Goal: Task Accomplishment & Management: Complete application form

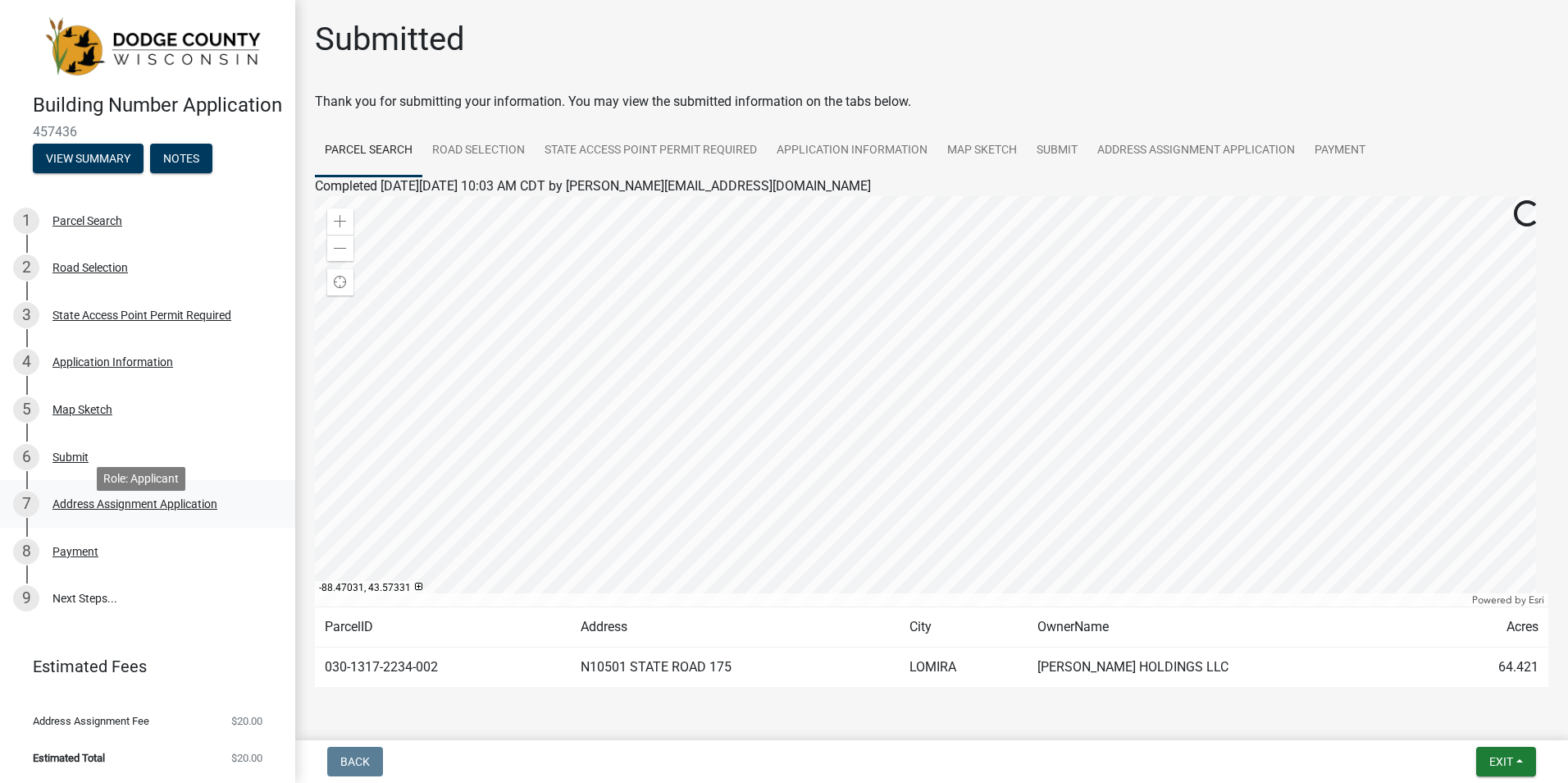
scroll to position [12, 0]
click at [1351, 148] on link "Payment" at bounding box center [1339, 151] width 70 height 53
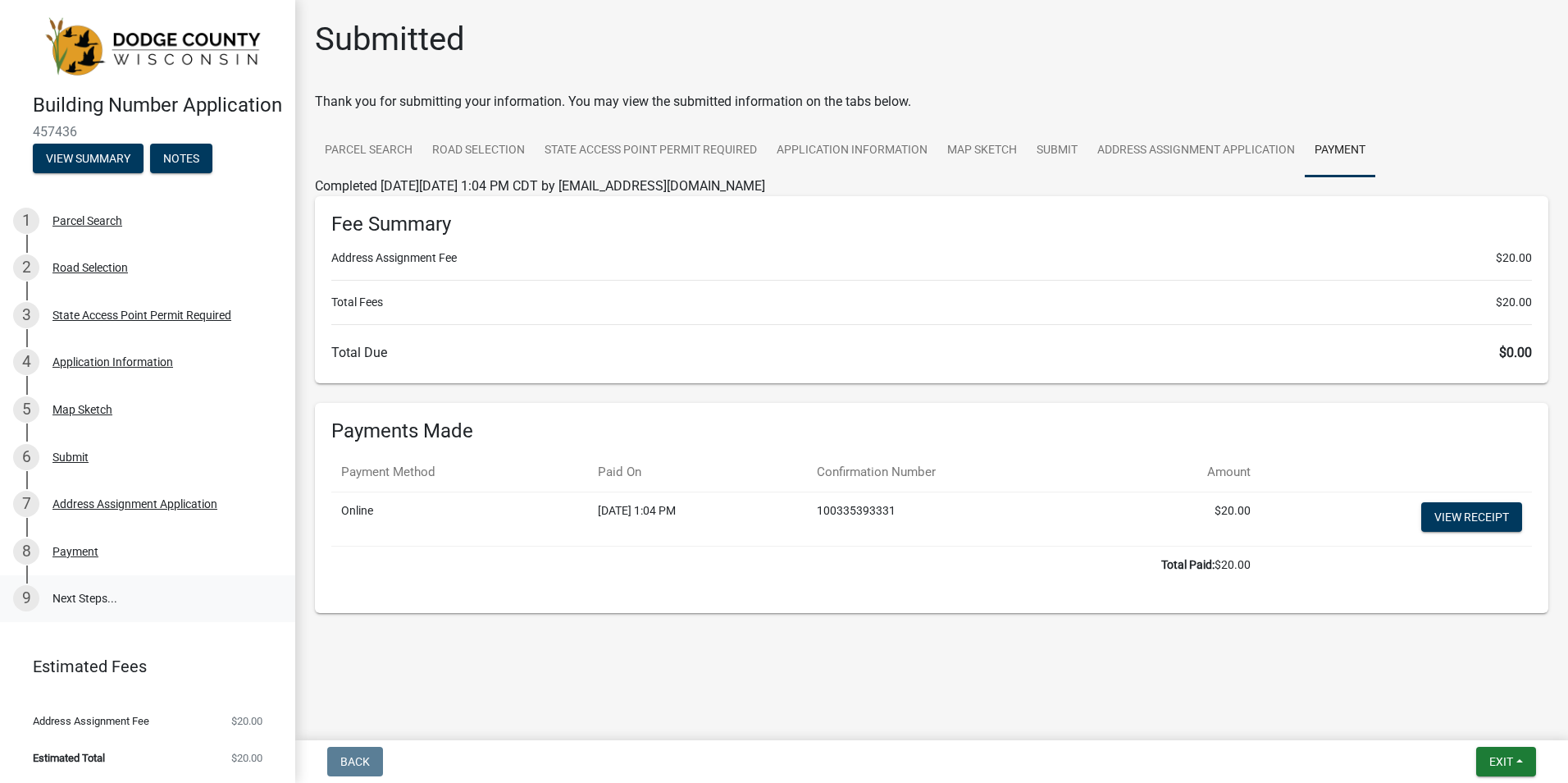
scroll to position [0, 0]
click at [98, 173] on button "View Summary" at bounding box center [88, 158] width 110 height 29
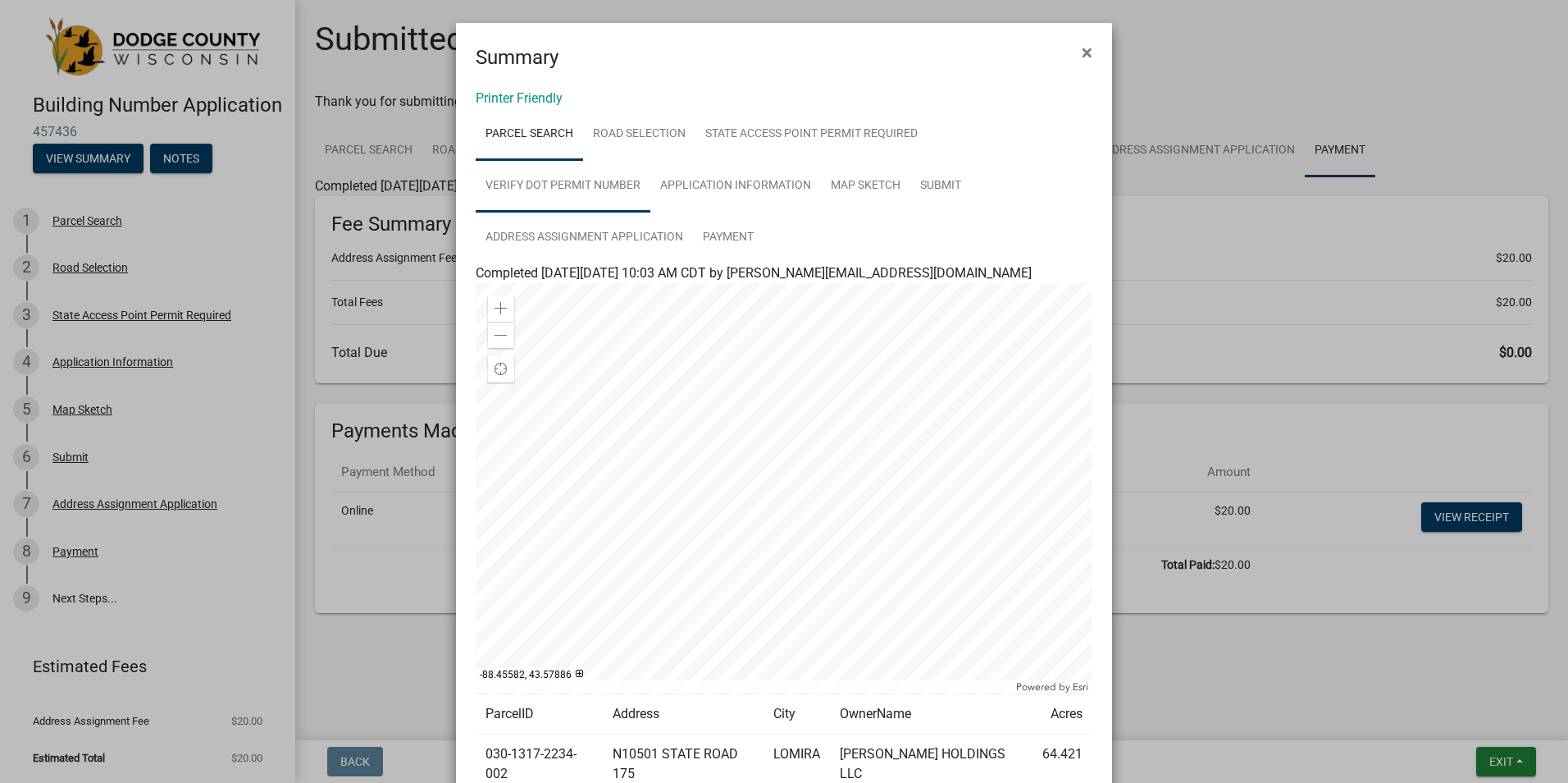
click at [547, 188] on link "Verify DOT Permit Number" at bounding box center [562, 186] width 174 height 53
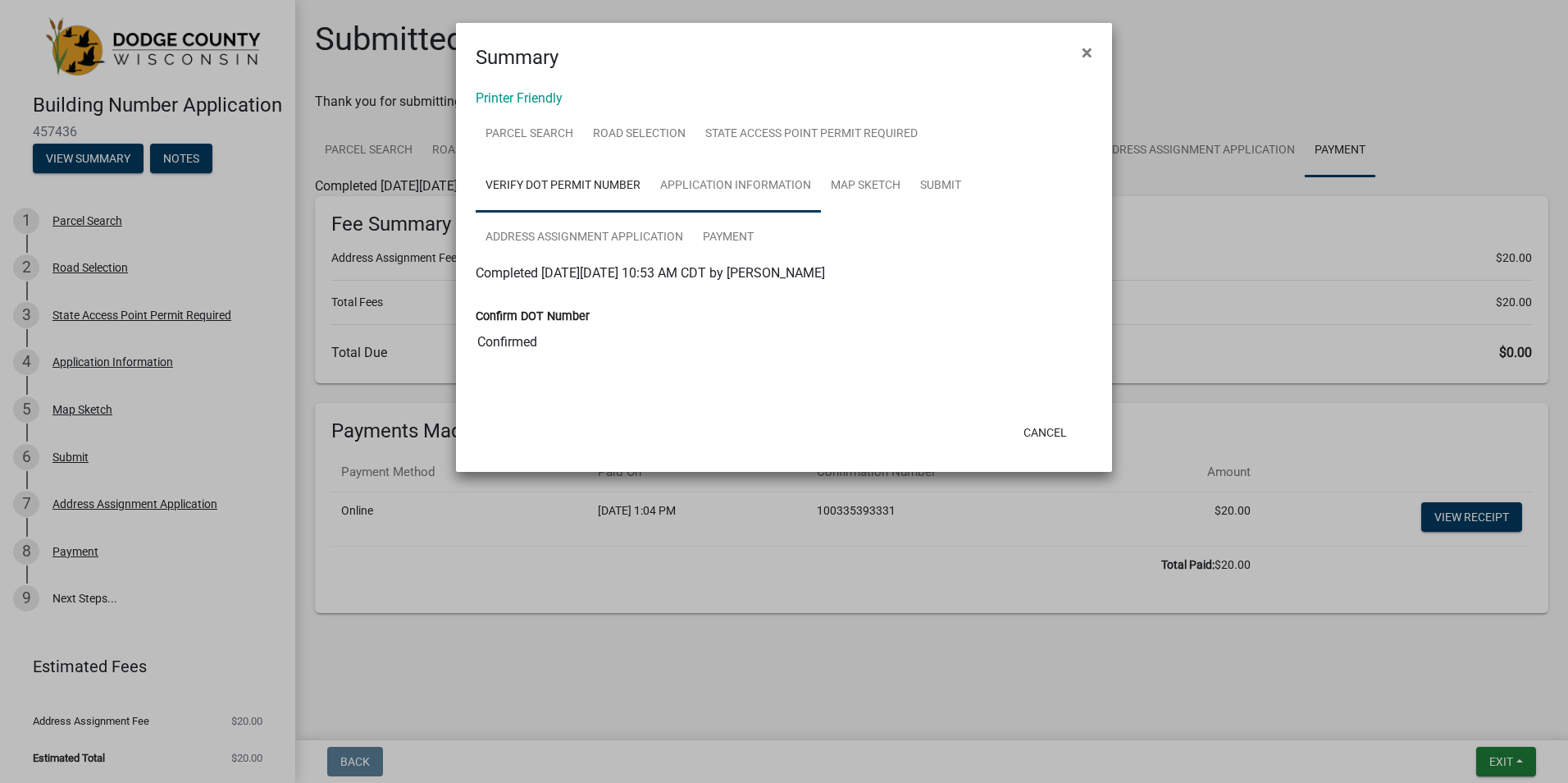
click at [713, 185] on link "Application Information" at bounding box center [735, 186] width 171 height 53
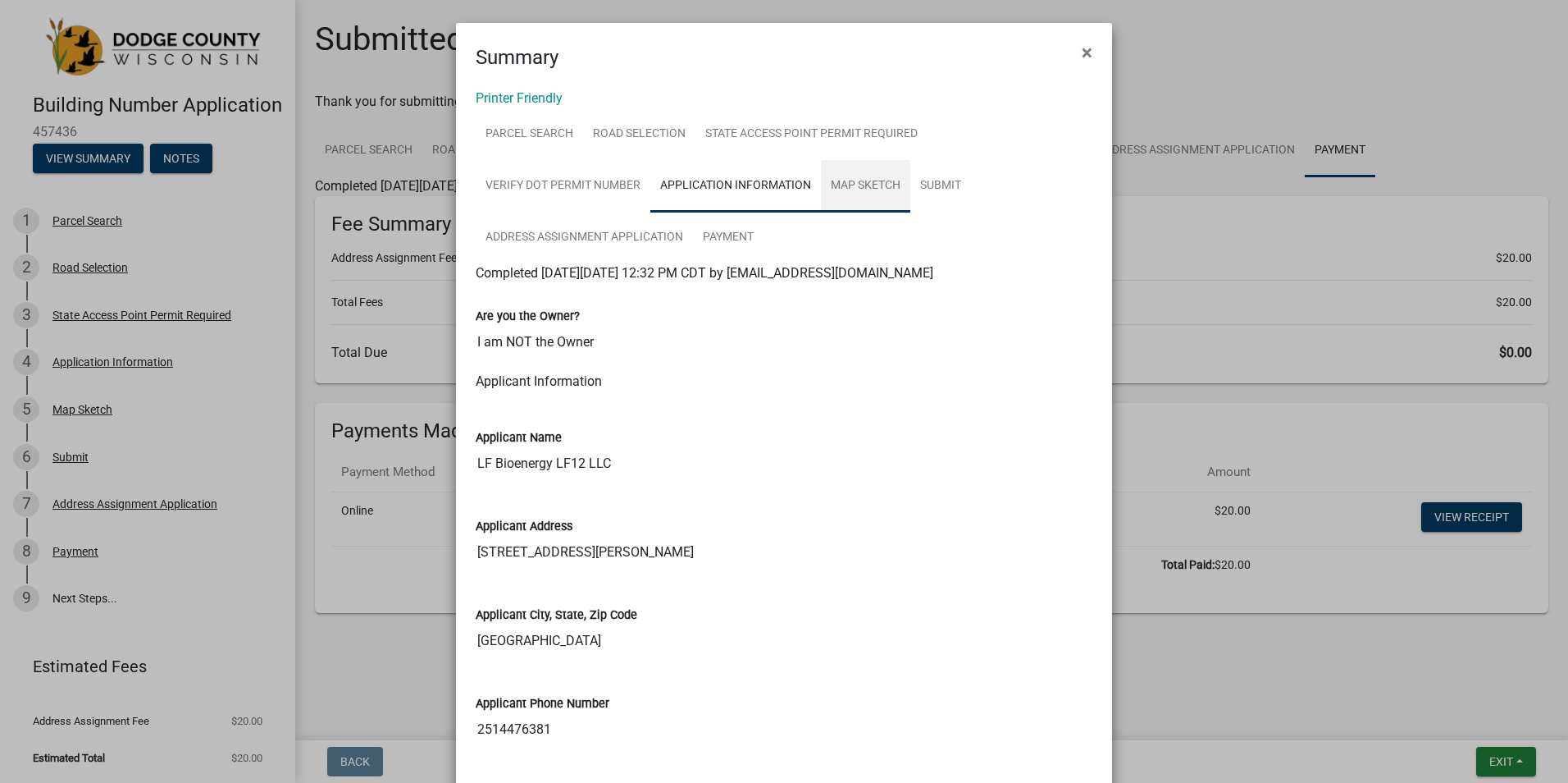
click at [860, 183] on link "Map Sketch" at bounding box center [866, 186] width 89 height 53
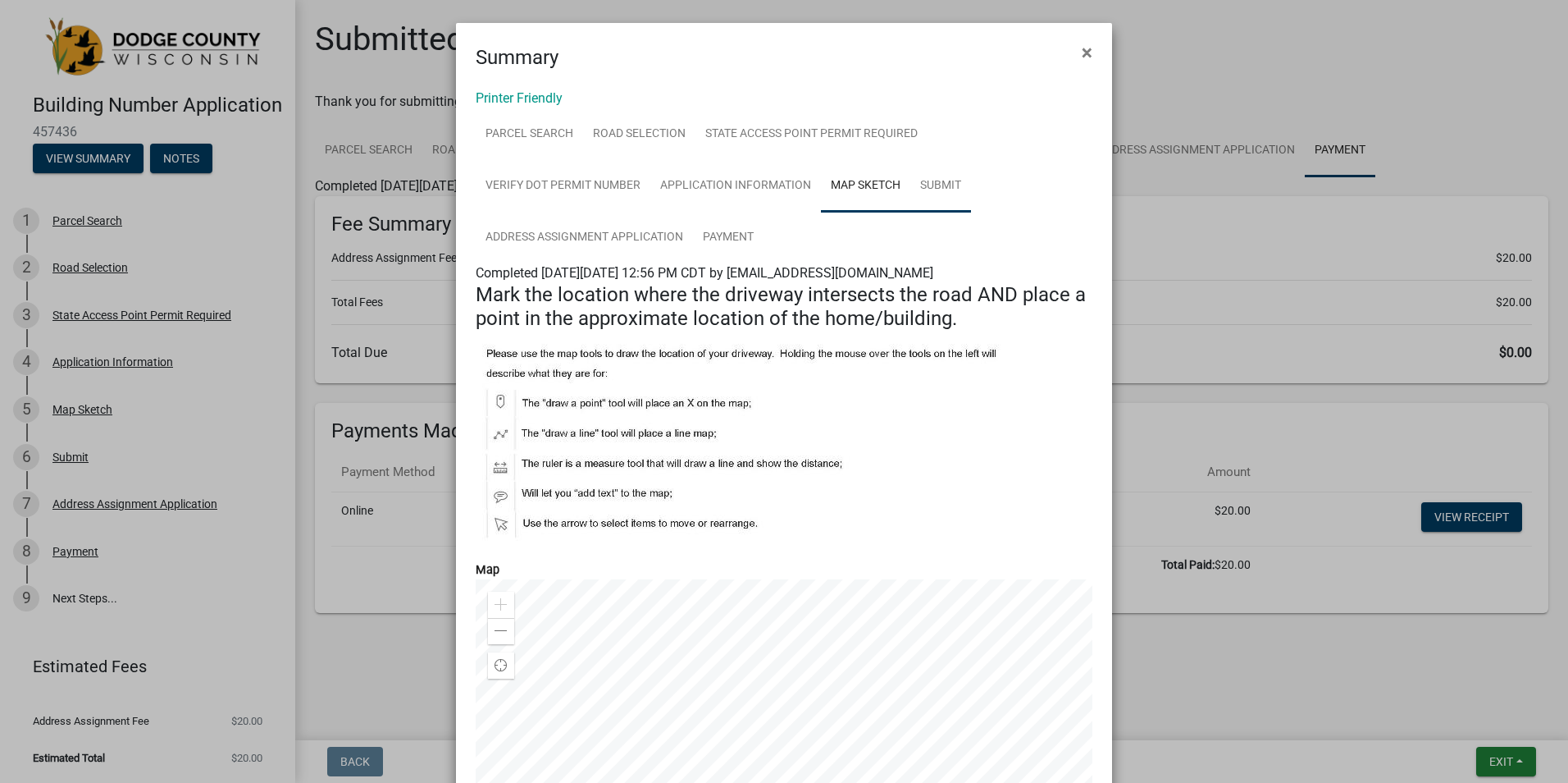
click at [934, 186] on link "Submit" at bounding box center [940, 186] width 61 height 53
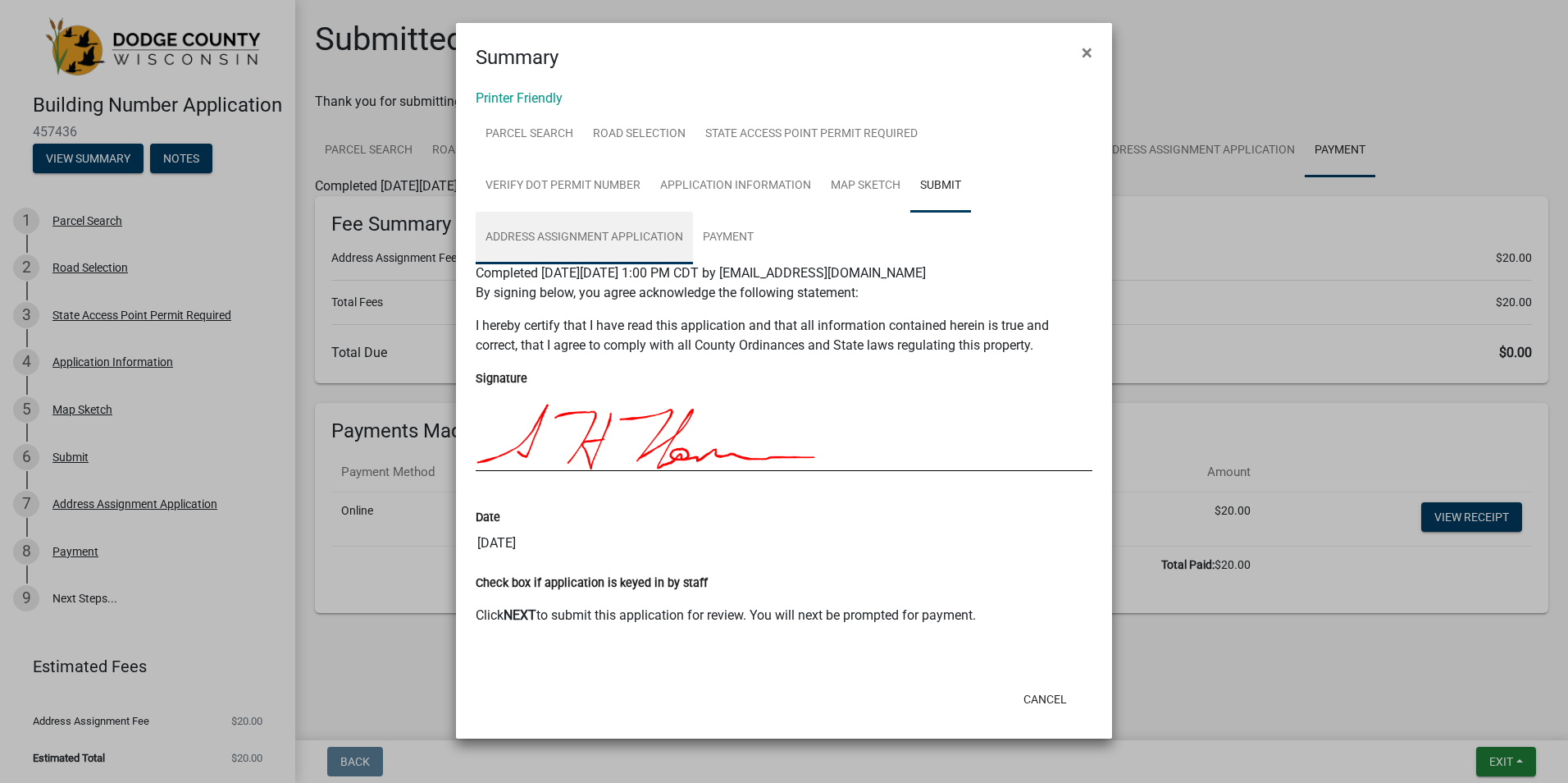
click at [618, 235] on link "Address Assignment Application" at bounding box center [584, 238] width 217 height 53
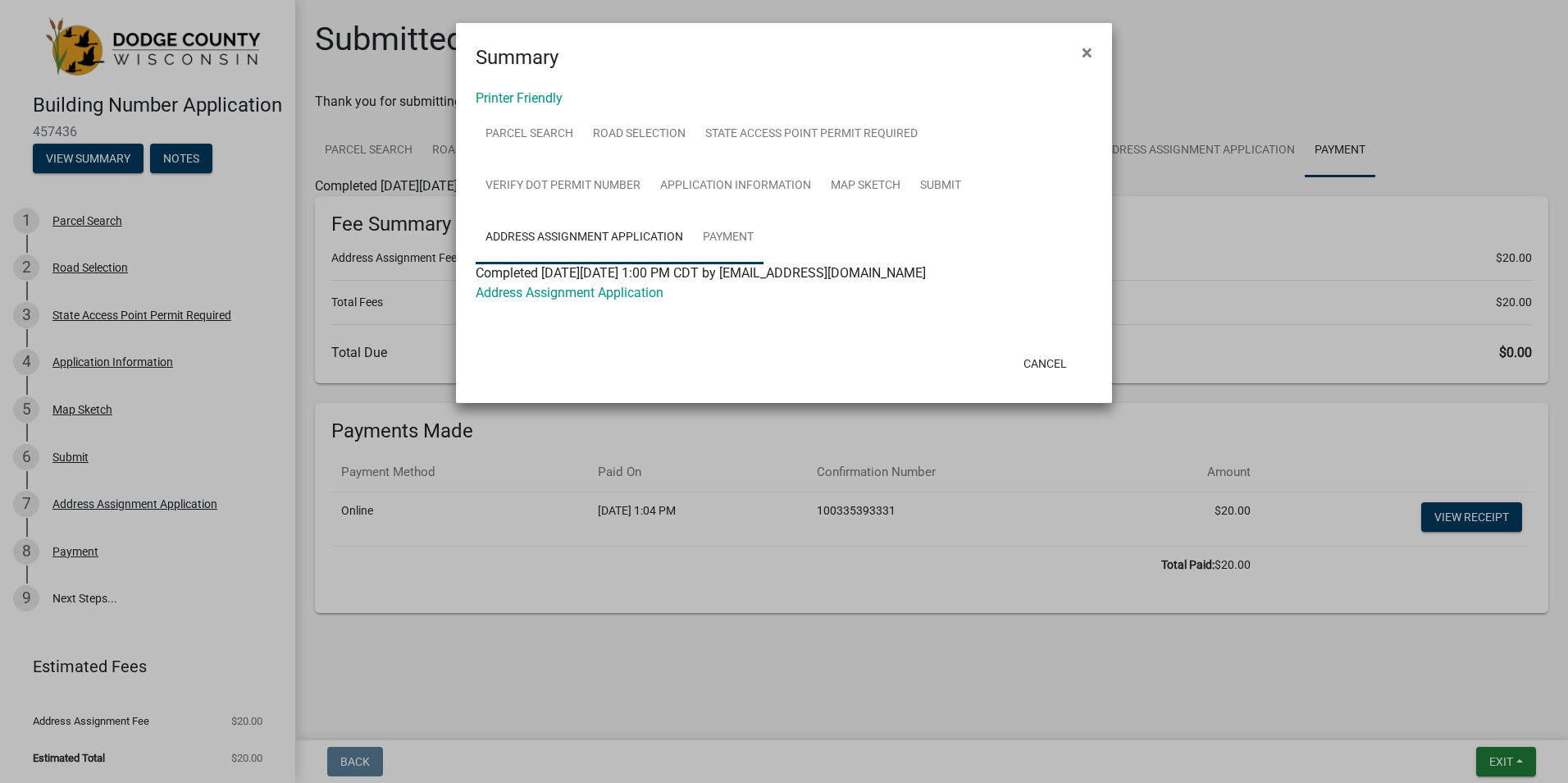
click at [723, 237] on link "Payment" at bounding box center [728, 238] width 70 height 53
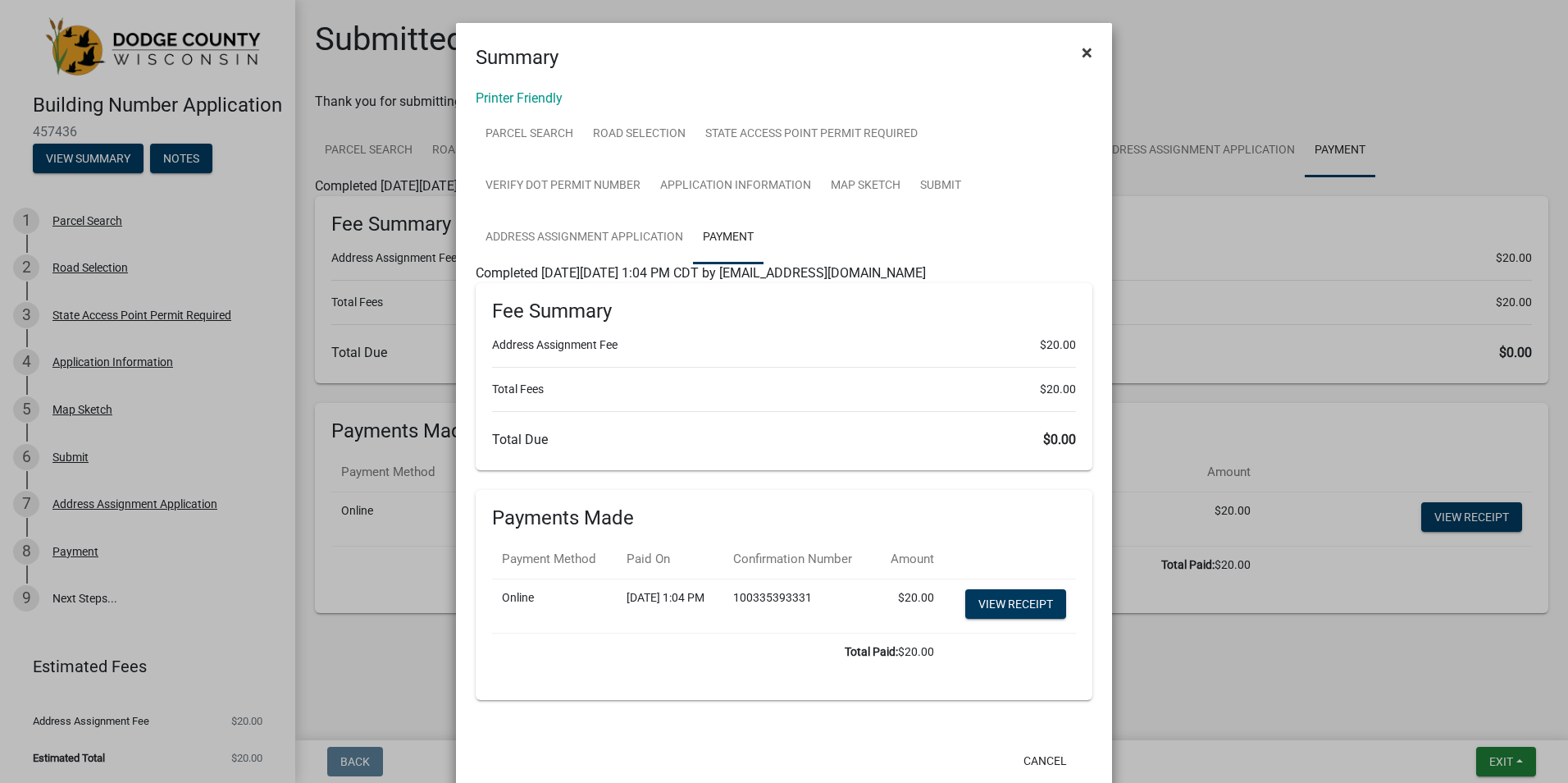
click at [1085, 52] on span "×" at bounding box center [1087, 52] width 11 height 23
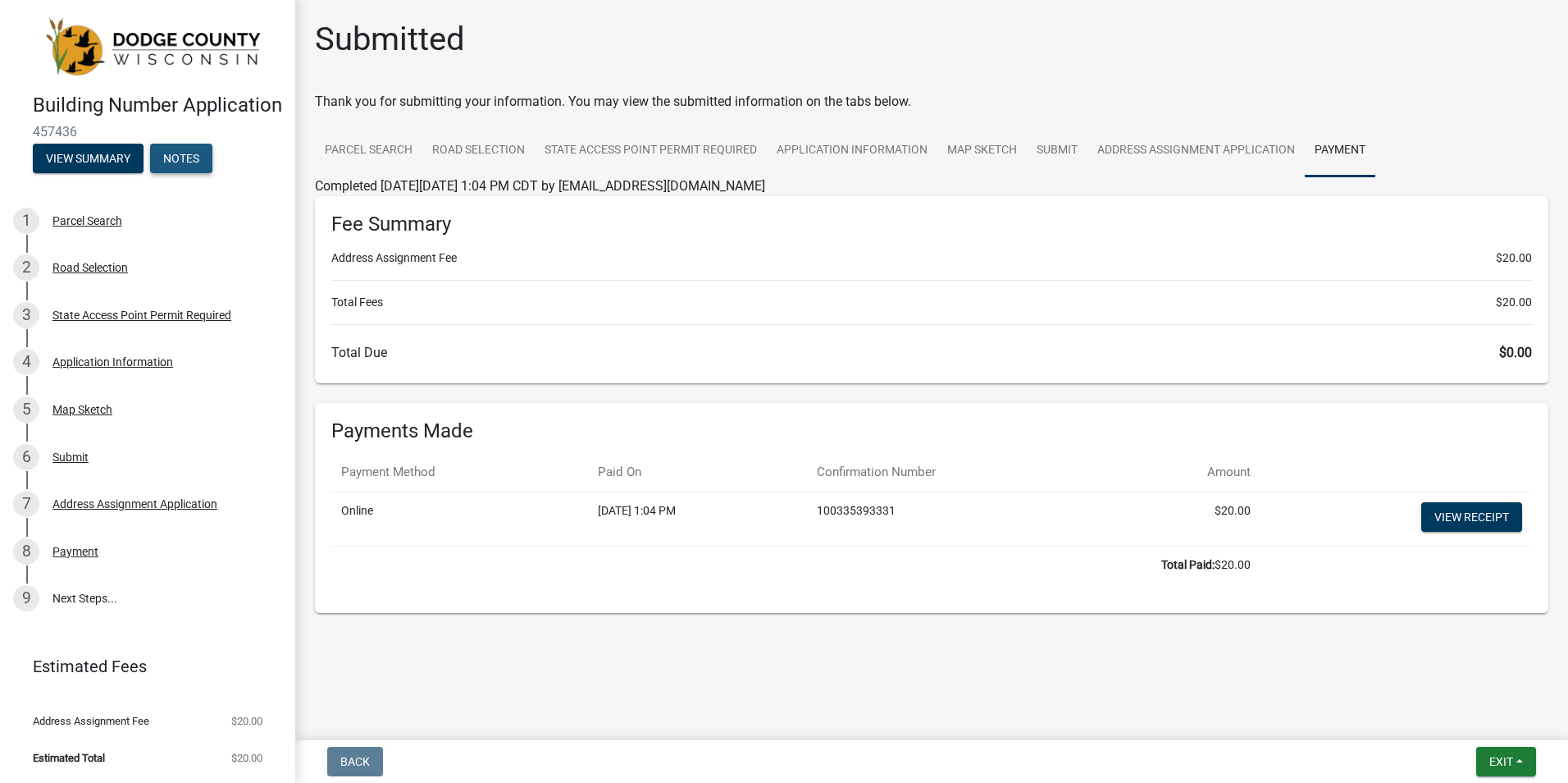
click at [188, 173] on button "Notes" at bounding box center [182, 158] width 62 height 29
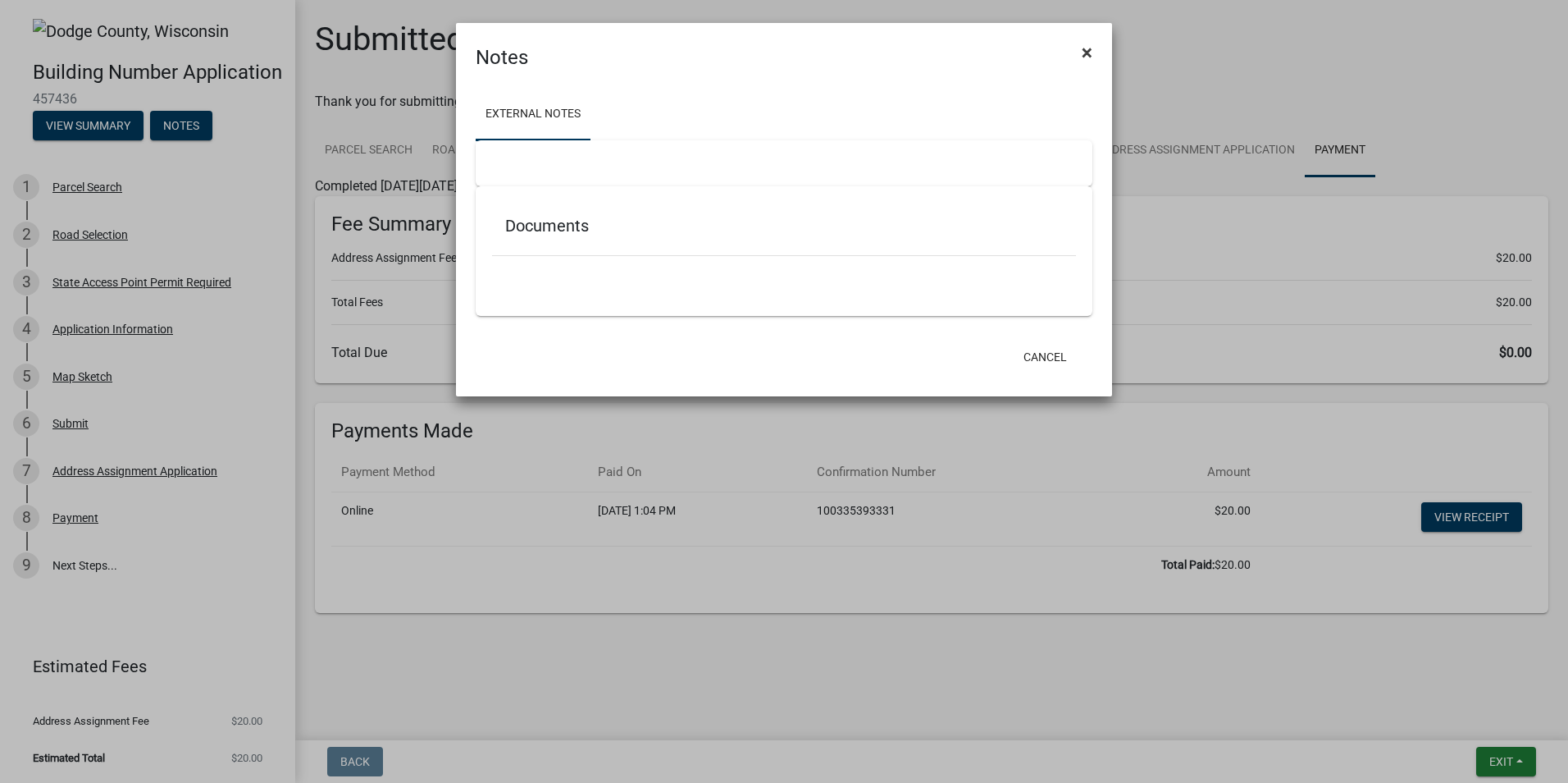
click at [1085, 52] on span "×" at bounding box center [1087, 52] width 11 height 23
